Goal: Task Accomplishment & Management: Use online tool/utility

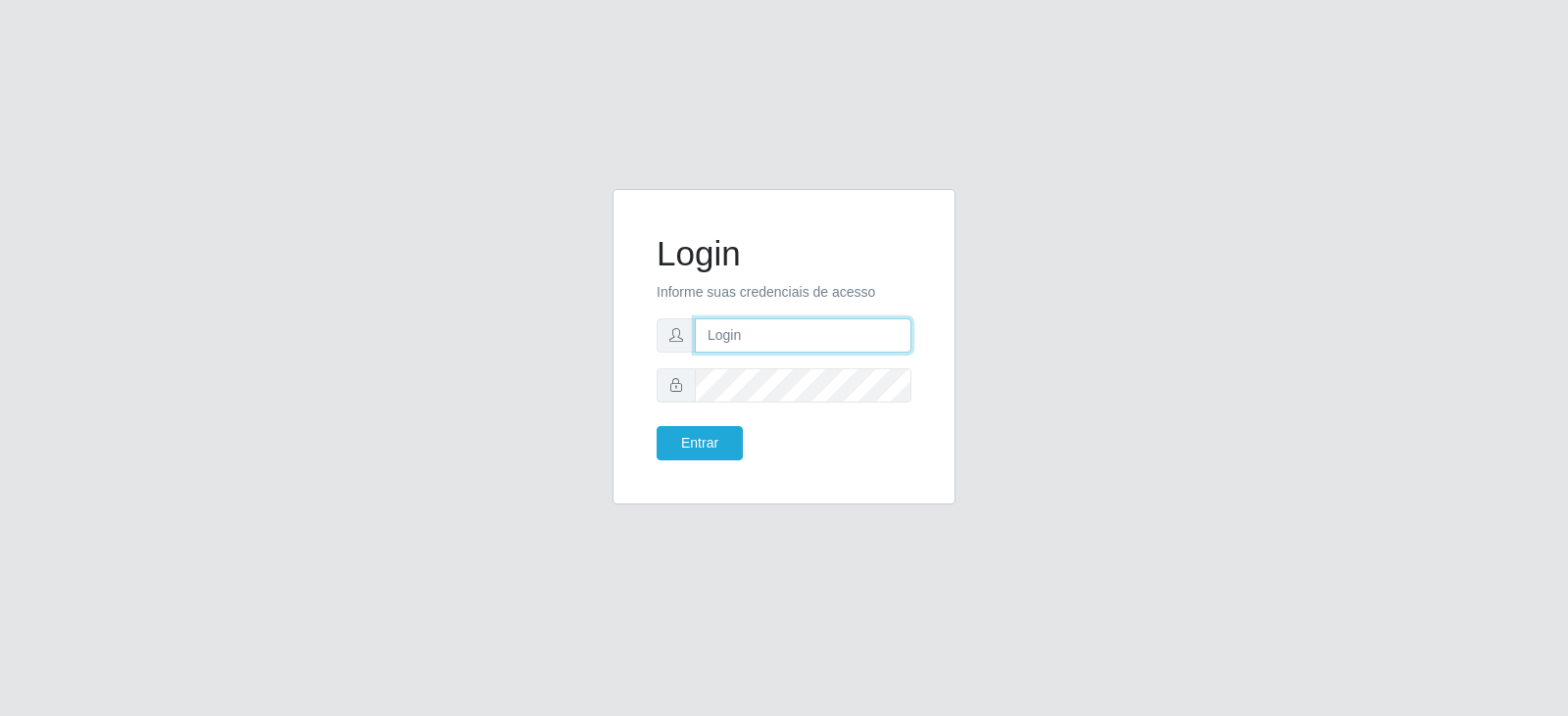
type input "[EMAIL_ADDRESS][DOMAIN_NAME]"
click at [710, 439] on button "Entrar" at bounding box center [699, 444] width 87 height 34
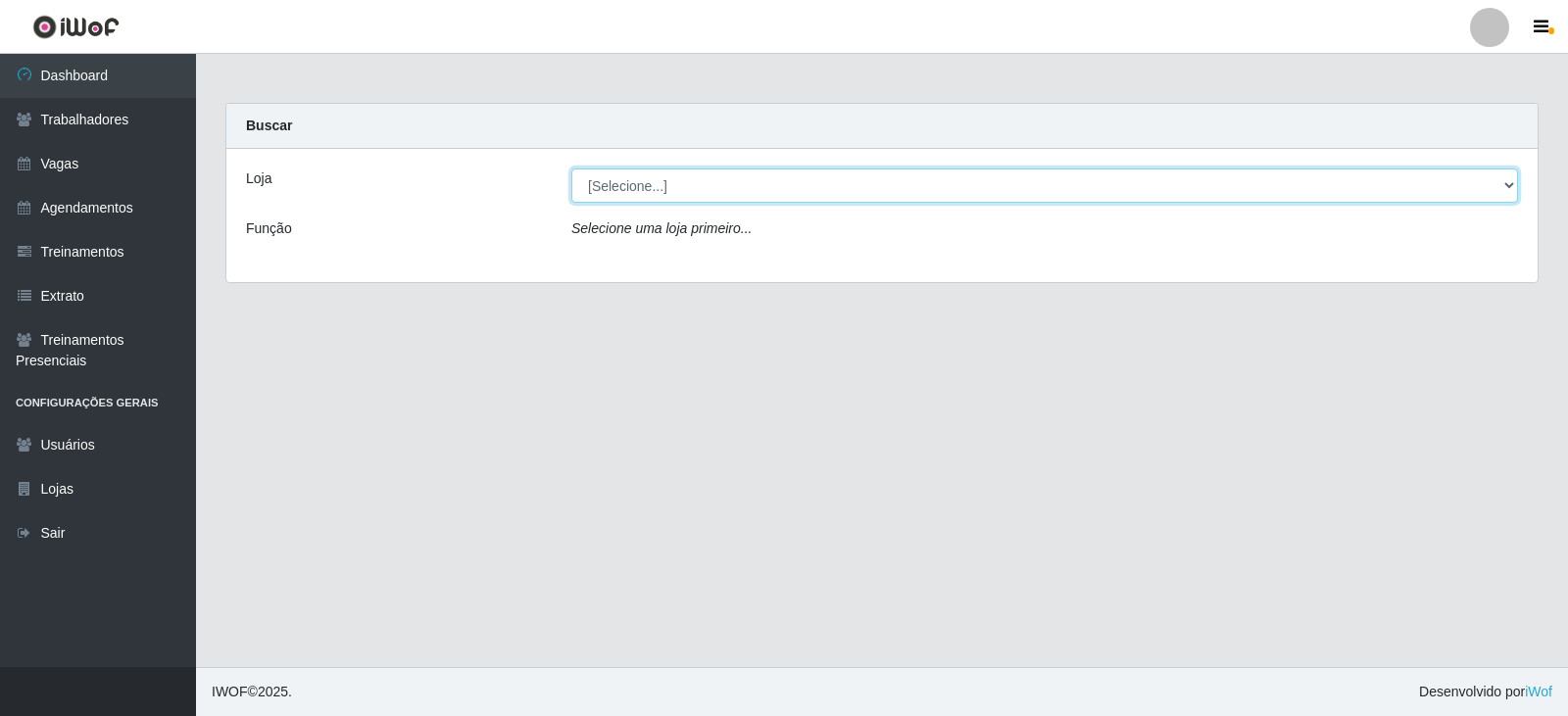
click at [680, 186] on select "[Selecione...] SuperFácil Atacado - Vale do Sol" at bounding box center [1045, 185] width 947 height 34
select select "502"
click at [571, 168] on select "[Selecione...] SuperFácil Atacado - Vale do Sol" at bounding box center [1045, 185] width 947 height 34
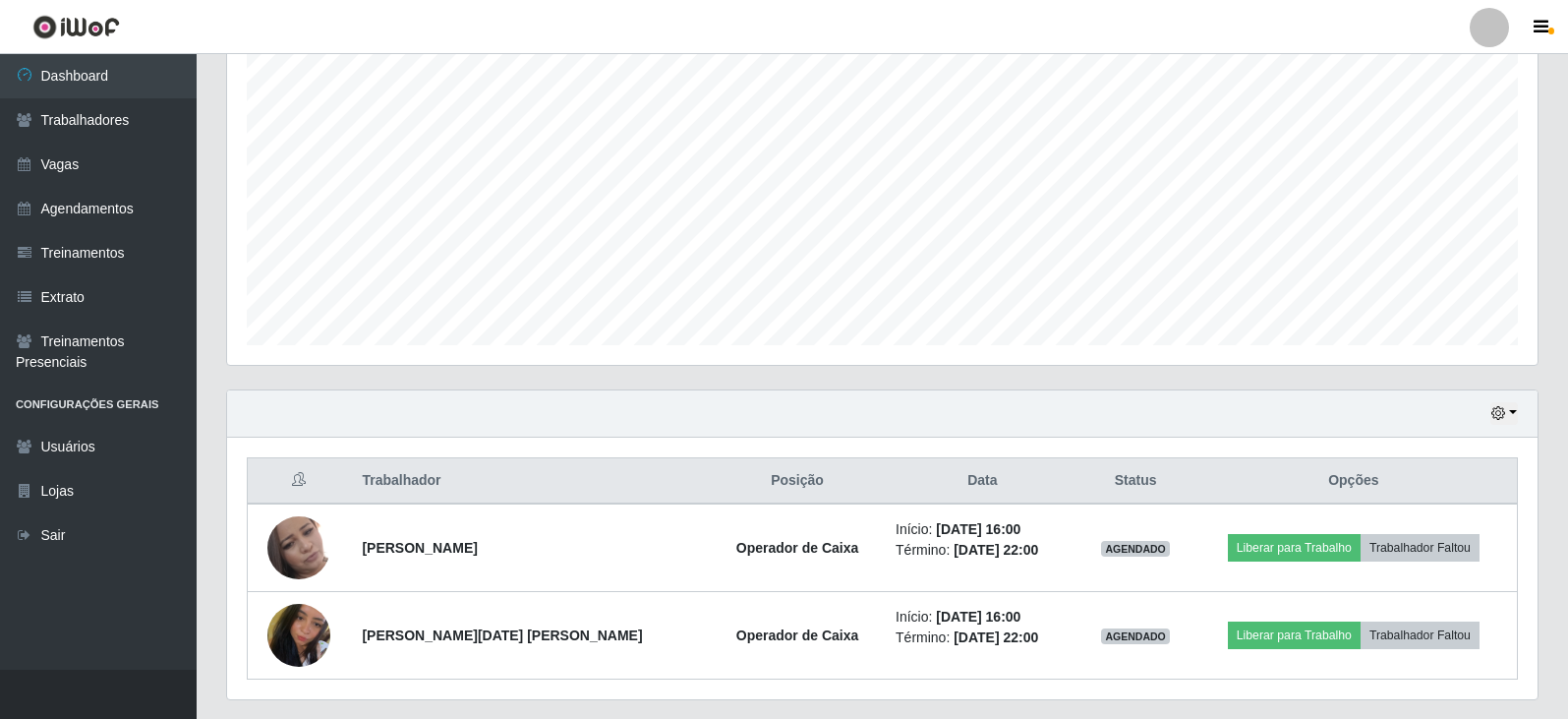
scroll to position [412, 0]
